Goal: Find specific page/section: Find specific page/section

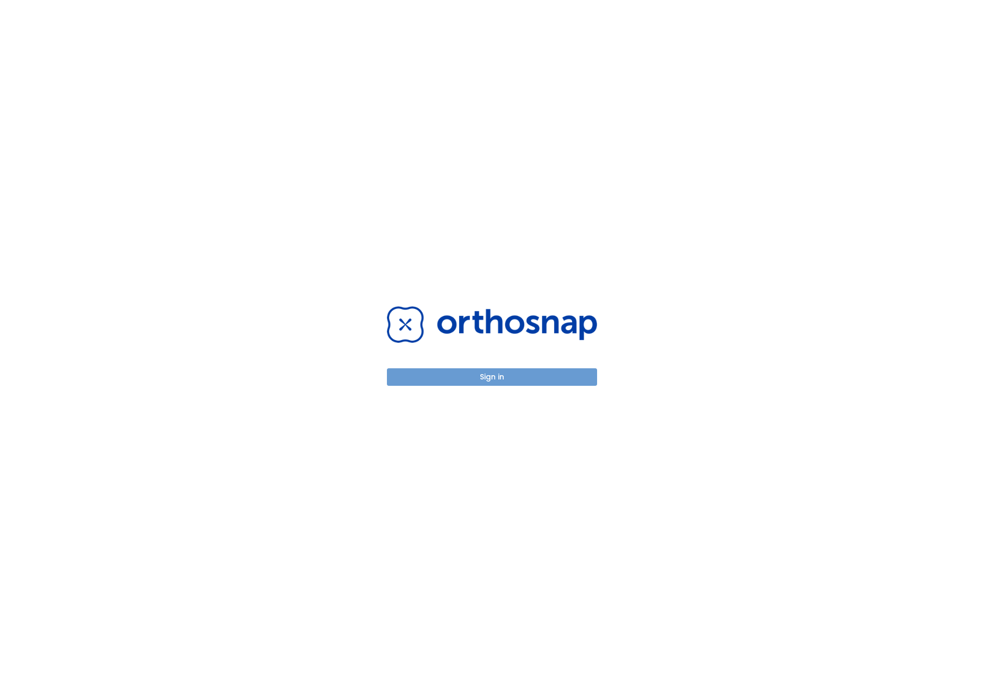
click at [559, 381] on button "Sign in" at bounding box center [492, 377] width 210 height 18
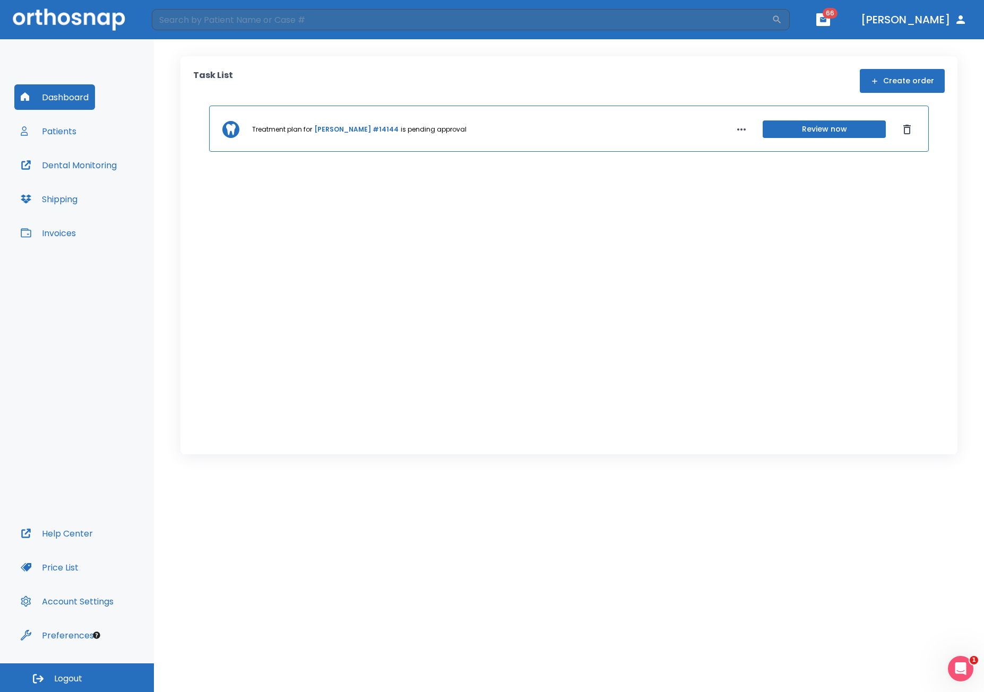
click at [91, 170] on button "Dental Monitoring" at bounding box center [68, 164] width 109 height 25
click at [68, 140] on button "Patients" at bounding box center [48, 130] width 68 height 25
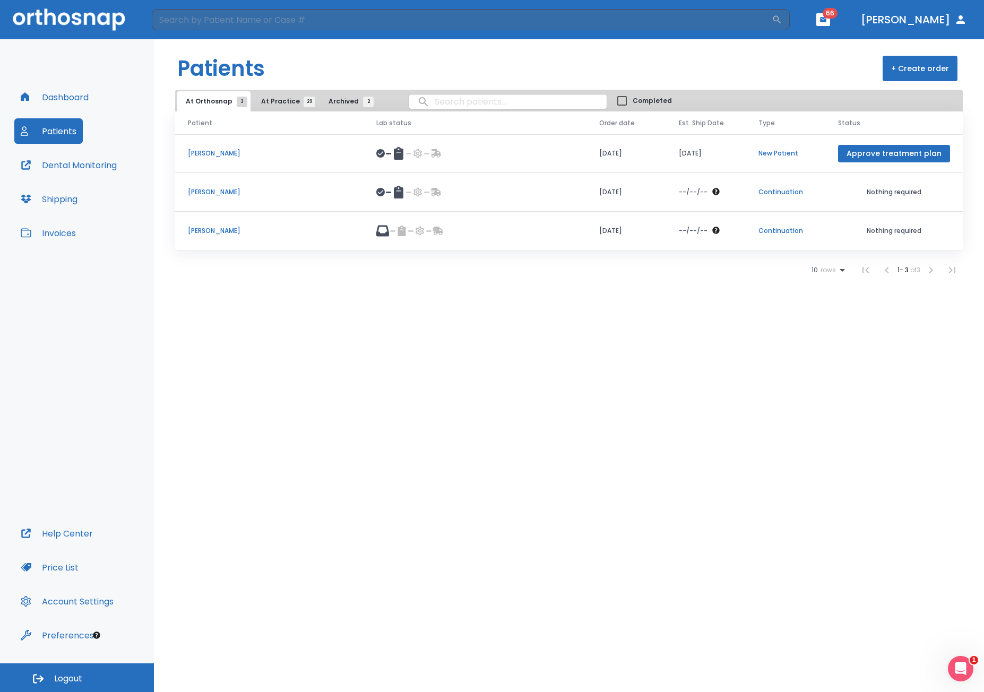
click at [263, 316] on div "Patients + Create order At Orthosnap 3 At Practice 29 Archived 2 Completed Pati…" at bounding box center [569, 365] width 830 height 653
